Goal: Information Seeking & Learning: Learn about a topic

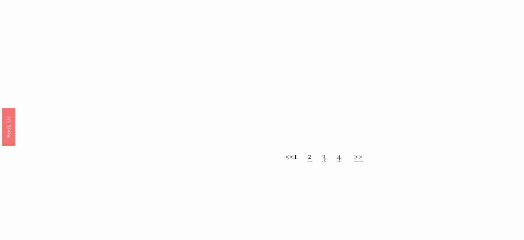
scroll to position [659, 0]
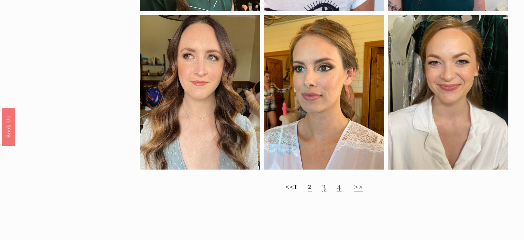
click at [312, 191] on h2 "<< 1 2 3 4 >>" at bounding box center [324, 185] width 369 height 11
click at [317, 191] on h2 "<< 1 2 3 4 >>" at bounding box center [324, 185] width 369 height 11
click at [312, 191] on link "2" at bounding box center [310, 186] width 4 height 12
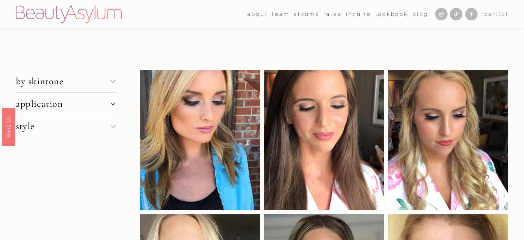
click at [110, 84] on span "by skintone" at bounding box center [63, 81] width 95 height 12
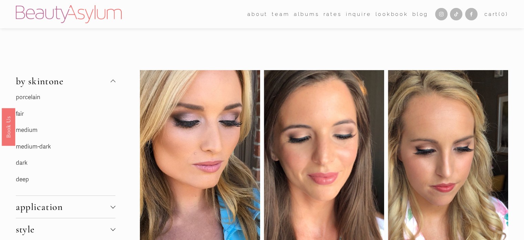
click at [34, 95] on link "porcelain" at bounding box center [28, 96] width 24 height 7
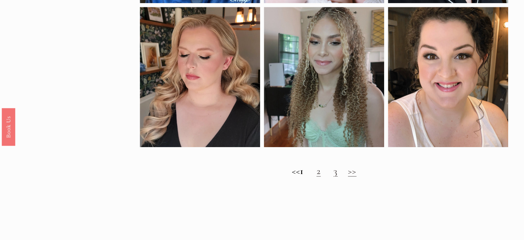
scroll to position [496, 0]
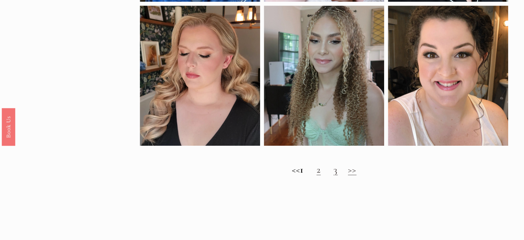
click at [321, 175] on link "2" at bounding box center [319, 169] width 4 height 12
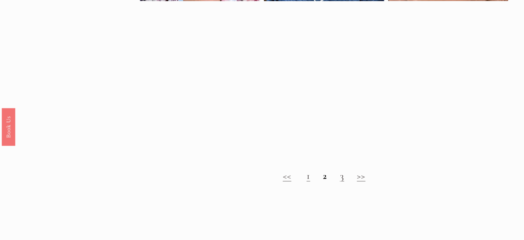
scroll to position [483, 0]
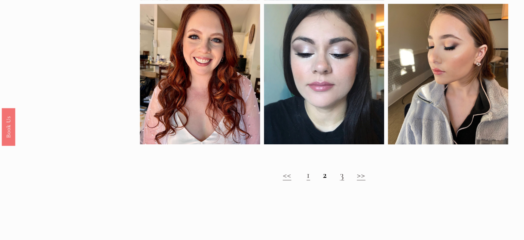
drag, startPoint x: 527, startPoint y: 12, endPoint x: 529, endPoint y: 125, distance: 113.4
click at [343, 180] on link "3" at bounding box center [342, 175] width 4 height 12
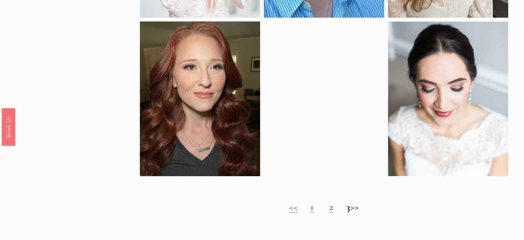
scroll to position [465, 0]
